Goal: Browse casually

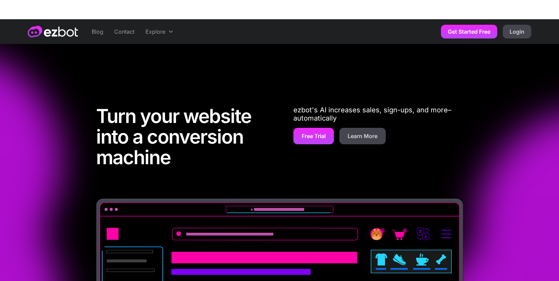
click at [15, 36] on div "Blog Contact Explore Explore About Learn who we are and why we built ezbot Visu…" at bounding box center [279, 31] width 559 height 25
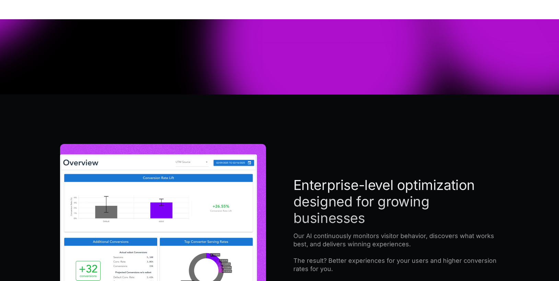
scroll to position [390, 0]
